Goal: Register for event/course: Sign up to attend an event or enroll in a course

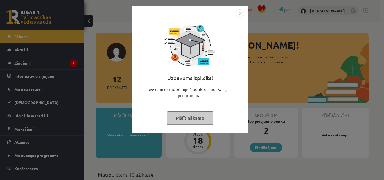
click at [198, 117] on button "Pildīt nākamo" at bounding box center [190, 118] width 46 height 13
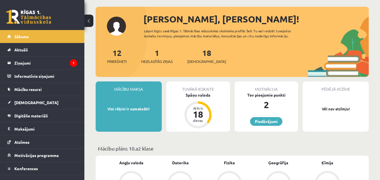
scroll to position [84, 0]
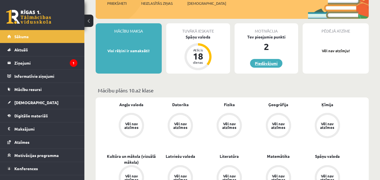
click at [269, 66] on link "Piedāvājumi" at bounding box center [266, 63] width 32 height 9
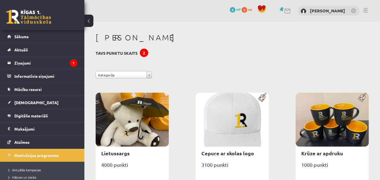
click at [143, 53] on div "2" at bounding box center [144, 53] width 8 height 8
click at [24, 37] on span "Sākums" at bounding box center [21, 36] width 14 height 5
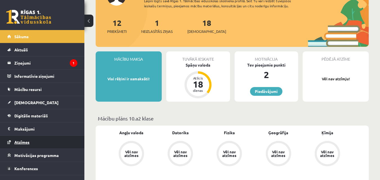
scroll to position [8, 0]
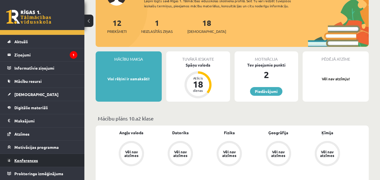
click at [24, 158] on link "Konferences" at bounding box center [42, 160] width 70 height 13
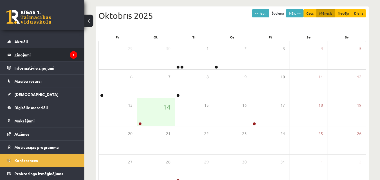
click at [37, 55] on legend "Ziņojumi 1" at bounding box center [45, 54] width 63 height 13
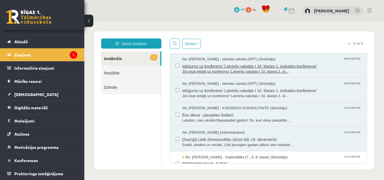
click at [227, 66] on span "Ielūgums uz konferenci 'Latviešu valodas I 10. klases 1. ieskaites konference'" at bounding box center [271, 65] width 179 height 7
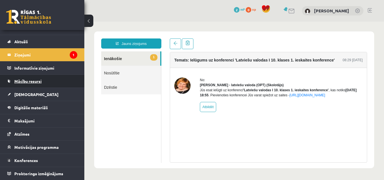
click at [34, 83] on link "Mācību resursi" at bounding box center [42, 81] width 70 height 13
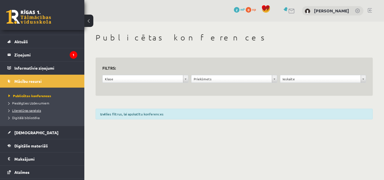
click at [45, 110] on link "Literatūras saraksts" at bounding box center [43, 110] width 70 height 5
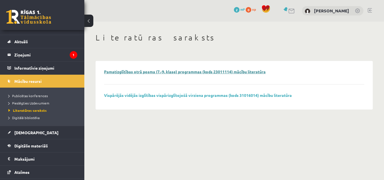
click at [152, 69] on link "Pamatizglītības otrā posma (7.-9. klase) programmas (kods 23011114) mācību lite…" at bounding box center [185, 71] width 162 height 5
click at [295, 10] on link at bounding box center [291, 11] width 7 height 5
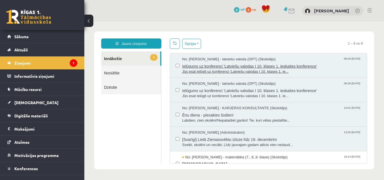
click at [218, 70] on span "Jūs esat ielūgti uz konferenci 'Latviešu valodas I 10. klases 1. ie..." at bounding box center [271, 71] width 179 height 5
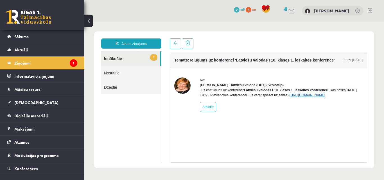
click at [325, 97] on link "[URL][DOMAIN_NAME]" at bounding box center [308, 95] width 36 height 4
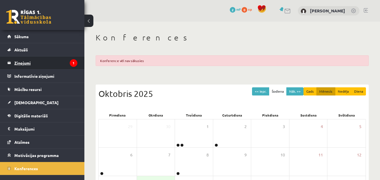
click at [29, 64] on legend "Ziņojumi 1" at bounding box center [45, 63] width 63 height 13
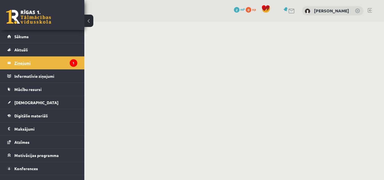
click at [39, 61] on legend "Ziņojumi 1" at bounding box center [45, 63] width 63 height 13
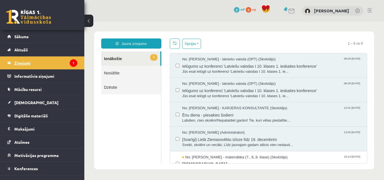
click at [24, 62] on legend "Ziņojumi 1" at bounding box center [45, 63] width 63 height 13
click at [219, 69] on span "Jūs esat ielūgti uz konferenci 'Latviešu valodas I 10. klases 1. ie..." at bounding box center [271, 71] width 179 height 5
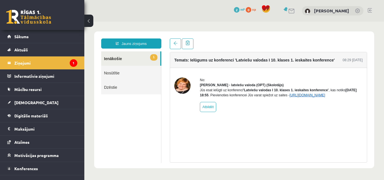
click at [323, 97] on link "[URL][DOMAIN_NAME]" at bounding box center [308, 95] width 36 height 4
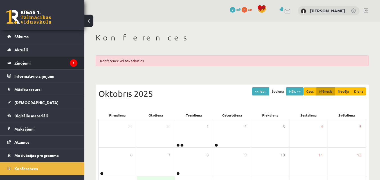
click at [19, 64] on legend "Ziņojumi 1" at bounding box center [45, 63] width 63 height 13
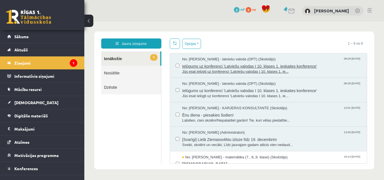
click at [281, 67] on span "Ielūgums uz konferenci 'Latviešu valodas I 10. klases 1. ieskaites konference'" at bounding box center [271, 65] width 179 height 7
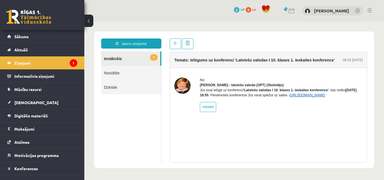
click at [315, 97] on link "[URL][DOMAIN_NAME]" at bounding box center [308, 95] width 36 height 4
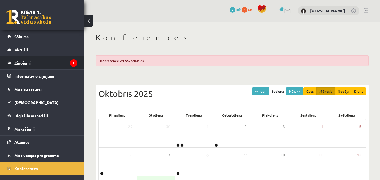
click at [19, 67] on legend "Ziņojumi 1" at bounding box center [45, 63] width 63 height 13
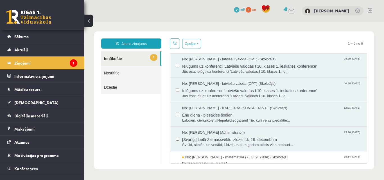
click at [216, 66] on span "Ielūgums uz konferenci 'Latviešu valodas I 10. klases 1. ieskaites konference'" at bounding box center [271, 65] width 179 height 7
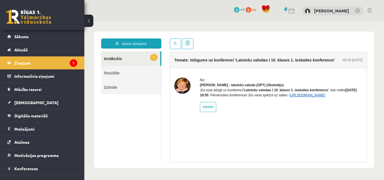
click at [324, 97] on link "[URL][DOMAIN_NAME]" at bounding box center [308, 95] width 36 height 4
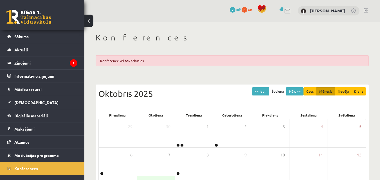
click at [120, 57] on div "Konference vēl nav sākusies" at bounding box center [232, 60] width 273 height 11
click at [32, 65] on legend "Ziņojumi 1" at bounding box center [45, 63] width 63 height 13
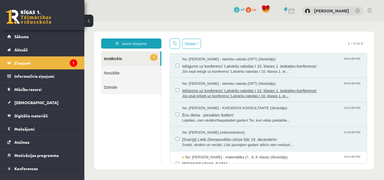
click at [249, 90] on span "Ielūgums uz konferenci 'Latviešu valodas I 10. klases 1. ieskaites konference'" at bounding box center [271, 90] width 179 height 7
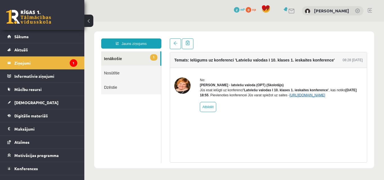
click at [313, 97] on link "[URL][DOMAIN_NAME]" at bounding box center [308, 95] width 36 height 4
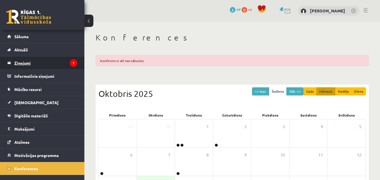
click at [19, 67] on legend "Ziņojumi 1" at bounding box center [45, 63] width 63 height 13
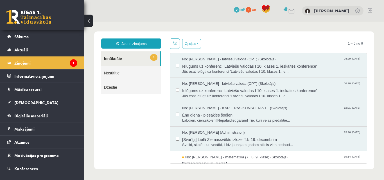
click at [211, 65] on span "Ielūgums uz konferenci 'Latviešu valodas I 10. klases 1. ieskaites konference'" at bounding box center [271, 65] width 179 height 7
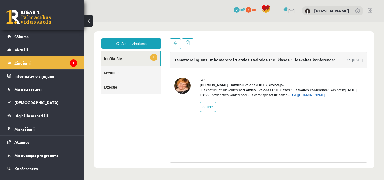
click at [325, 97] on link "[URL][DOMAIN_NAME]" at bounding box center [308, 95] width 36 height 4
